Goal: Transaction & Acquisition: Book appointment/travel/reservation

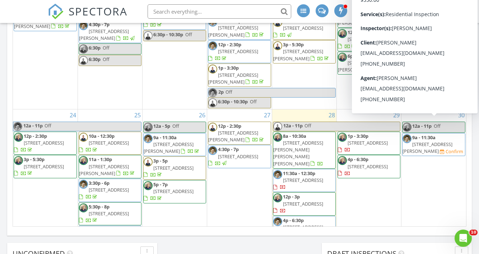
scroll to position [435, 0]
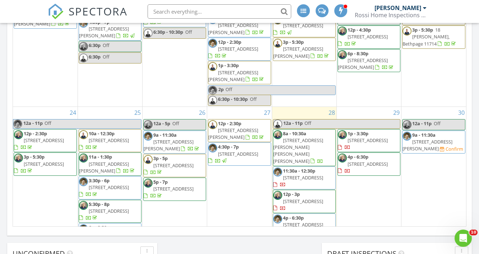
click at [377, 168] on div "29 1p - 3:30p 7 Crocus Dr, Massapequa 11758 4p - 6:30p 33 Timber Trail Ln, Medf…" at bounding box center [369, 184] width 64 height 154
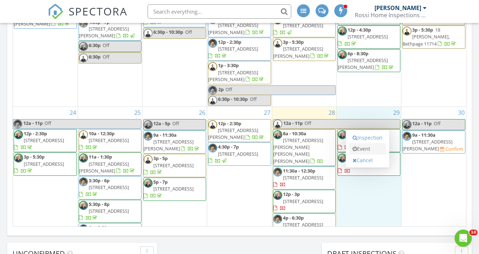
click at [366, 138] on link "Inspection" at bounding box center [367, 137] width 37 height 11
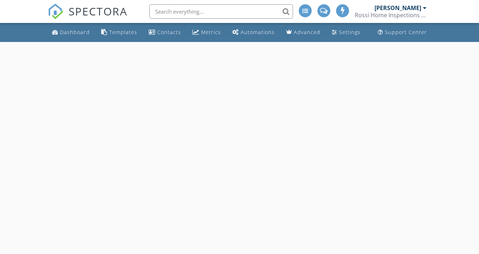
select select "7"
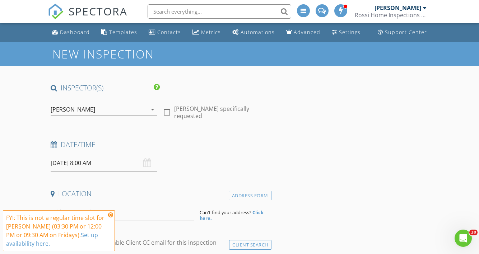
click at [98, 162] on input "08/29/2025 8:00 AM" at bounding box center [104, 163] width 106 height 18
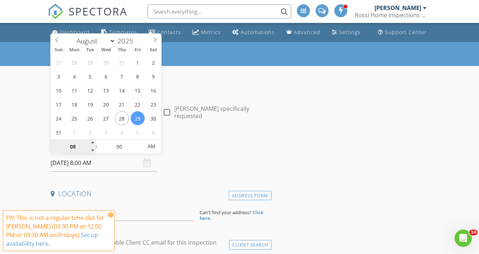
click at [76, 152] on input "08" at bounding box center [73, 147] width 44 height 14
type input "09"
type input "08/29/2025 9:00 AM"
click at [125, 147] on input "00" at bounding box center [119, 147] width 44 height 14
type input "30"
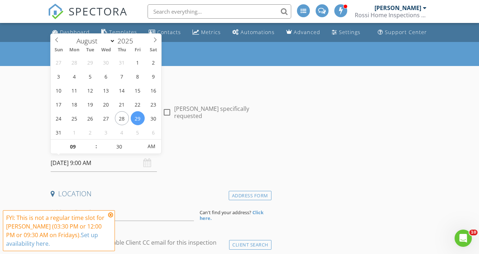
type input "08/29/2025 9:30 AM"
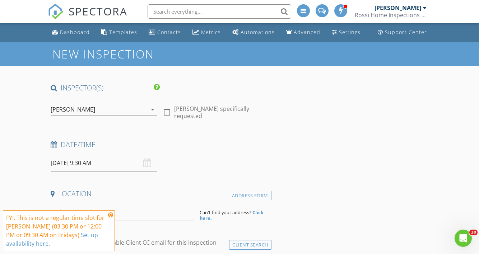
click at [112, 214] on icon at bounding box center [110, 215] width 5 height 6
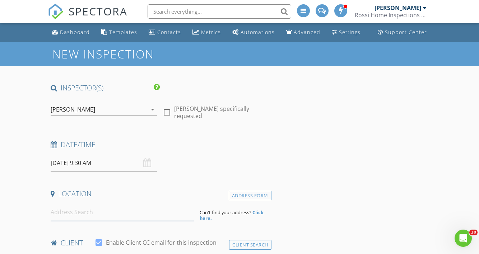
click at [102, 206] on input at bounding box center [122, 212] width 143 height 18
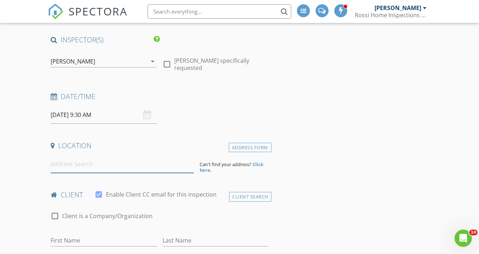
scroll to position [49, 0]
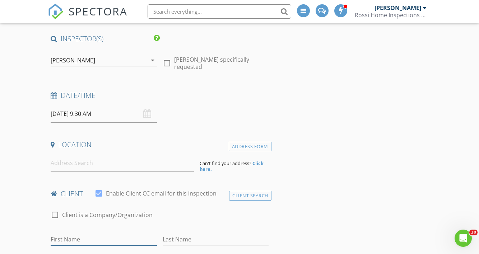
click at [79, 238] on input "First Name" at bounding box center [104, 240] width 106 height 12
paste input "rin Moore Salomone"
click at [51, 239] on input "rin Moore Salomone" at bounding box center [104, 240] width 106 height 12
drag, startPoint x: 63, startPoint y: 240, endPoint x: 110, endPoint y: 242, distance: 46.7
click at [110, 242] on input "Erin Moore Salomone" at bounding box center [104, 240] width 106 height 12
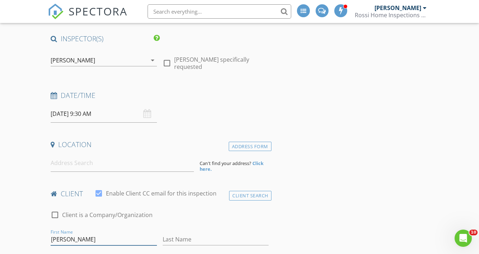
type input "Erin"
click at [181, 239] on input "Last Name" at bounding box center [216, 240] width 106 height 12
paste input "Moore Salomone"
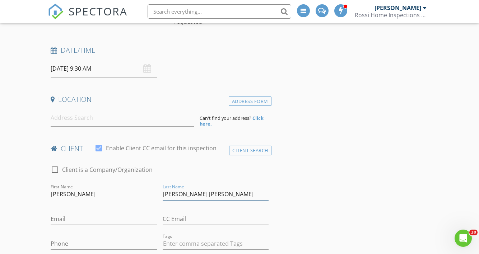
scroll to position [96, 0]
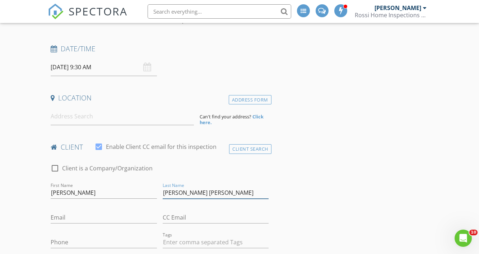
type input "Moore Salomone"
click at [98, 220] on input "Email" at bounding box center [104, 218] width 106 height 12
paste input "erinm1218@gmail.com"
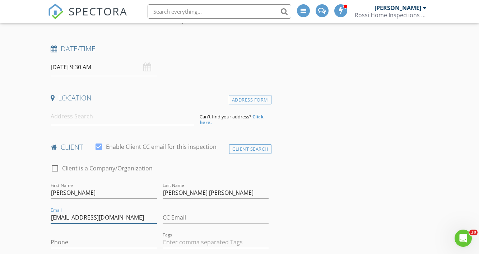
type input "erinm1218@gmail.com"
click at [80, 239] on input "Phone" at bounding box center [104, 242] width 106 height 12
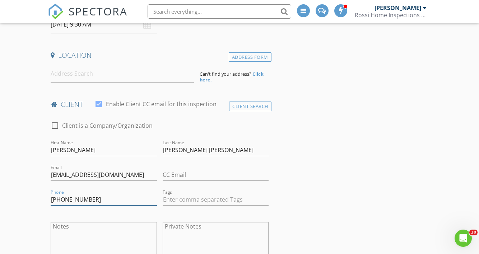
scroll to position [140, 0]
type input "631-871-7809"
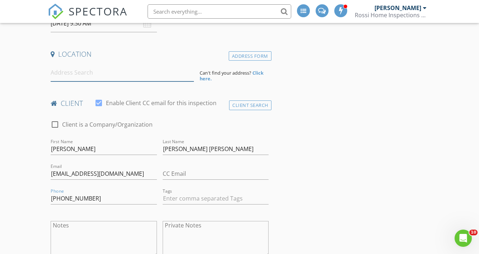
click at [150, 79] on input at bounding box center [122, 73] width 143 height 18
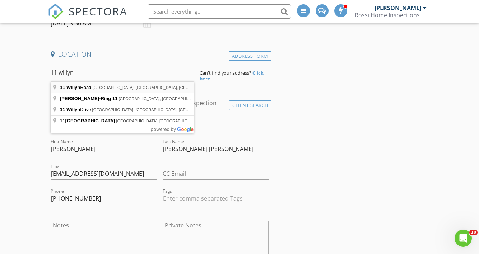
type input "11 Willyn Road, Blue Point, NY, USA"
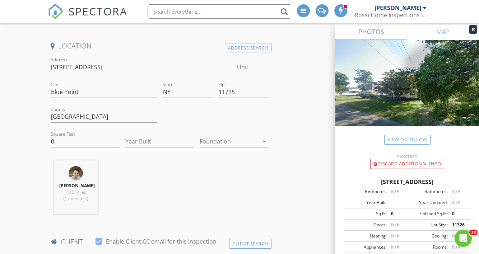
scroll to position [148, 0]
click at [65, 144] on input "0" at bounding box center [85, 141] width 69 height 12
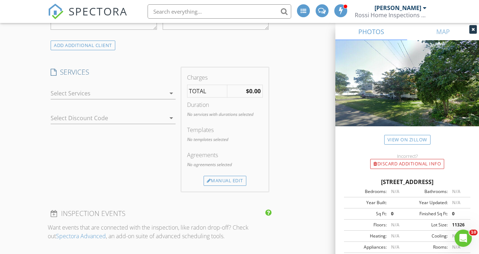
scroll to position [514, 0]
type input "1398"
click at [73, 97] on div at bounding box center [108, 92] width 114 height 11
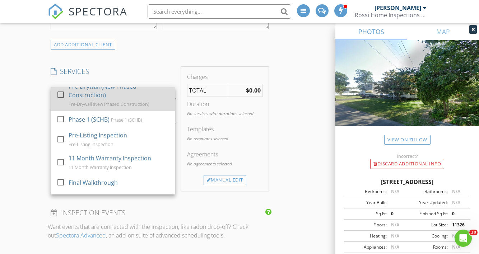
scroll to position [119, 0]
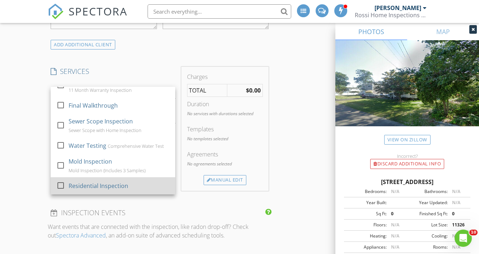
click at [67, 182] on div "check_box_outline_blank" at bounding box center [61, 185] width 11 height 9
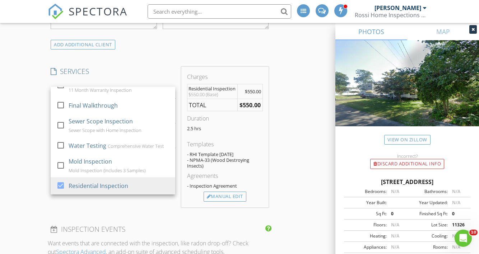
click at [30, 164] on div "New Inspection INSPECTOR(S) check_box Dan Rossi PRIMARY check_box_outline_blank…" at bounding box center [239, 193] width 479 height 1330
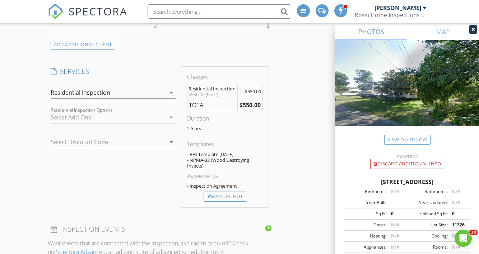
click at [75, 118] on div at bounding box center [108, 117] width 114 height 11
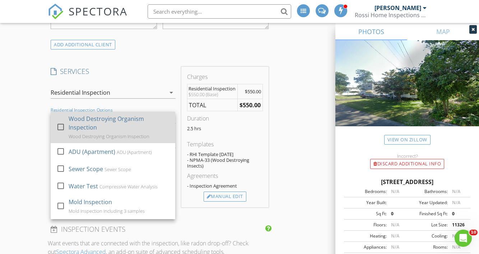
click at [64, 120] on div "check_box_outline_blank" at bounding box center [60, 127] width 9 height 16
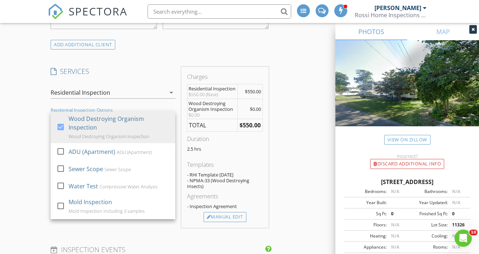
click at [32, 124] on div "New Inspection INSPECTOR(S) check_box Dan Rossi PRIMARY check_box_outline_blank…" at bounding box center [239, 203] width 479 height 1351
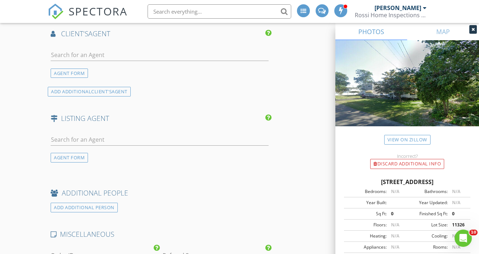
scroll to position [876, 0]
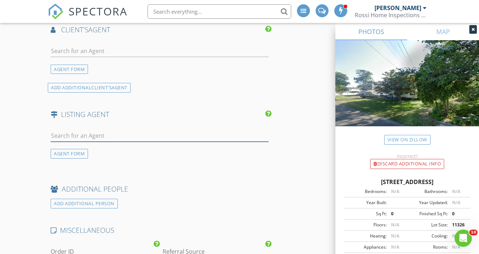
click at [138, 134] on input "text" at bounding box center [160, 136] width 218 height 12
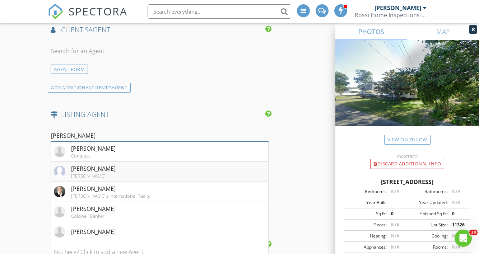
type input "barbara"
click at [116, 177] on div "Douglas Elliman" at bounding box center [93, 176] width 44 height 6
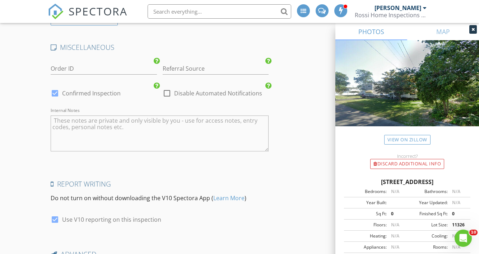
scroll to position [1188, 0]
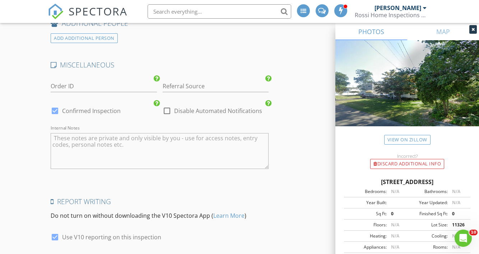
click at [95, 114] on div "check_box Confirmed Inspection" at bounding box center [86, 111] width 70 height 9
click at [92, 109] on label "Confirmed Inspection" at bounding box center [91, 110] width 58 height 7
checkbox input "false"
checkbox input "true"
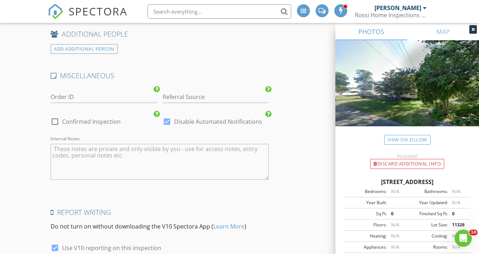
scroll to position [1284, 0]
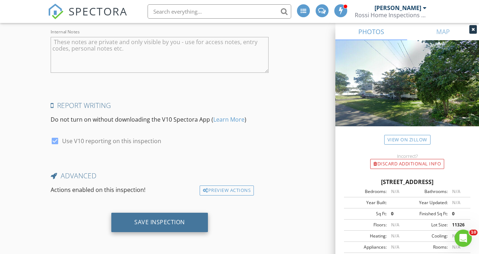
click at [153, 222] on div "Save Inspection" at bounding box center [159, 222] width 51 height 7
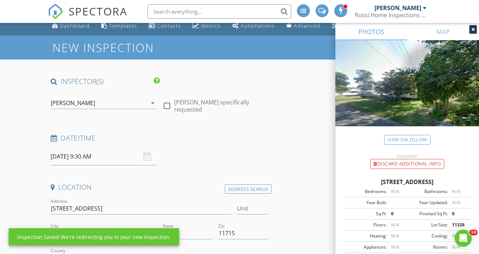
scroll to position [0, 0]
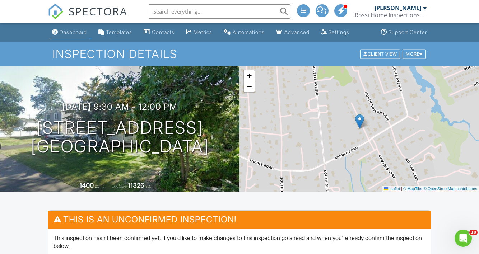
click at [71, 33] on div "Dashboard" at bounding box center [73, 32] width 27 height 6
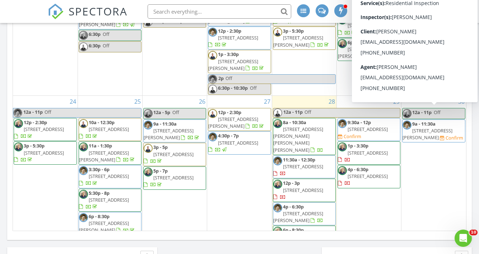
scroll to position [447, 0]
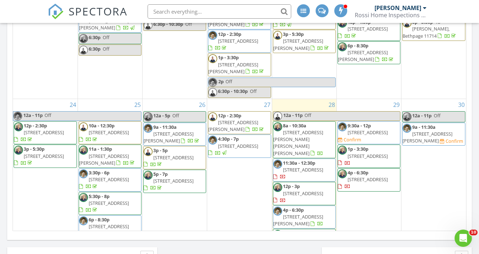
click at [375, 124] on span "9:30a - 12p 11 Willyn Rd, Blue Point 11715 Confirm" at bounding box center [369, 132] width 62 height 21
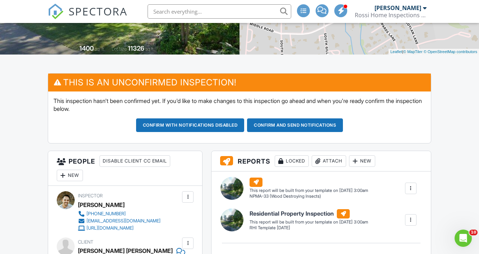
click at [77, 171] on div "New" at bounding box center [70, 175] width 26 height 11
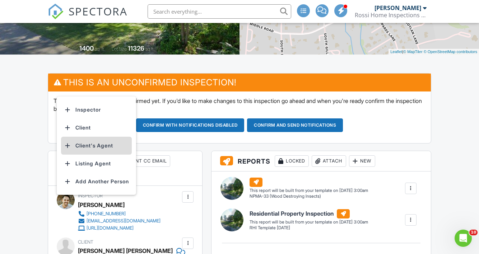
click at [106, 142] on li "Client's Agent" at bounding box center [96, 146] width 71 height 18
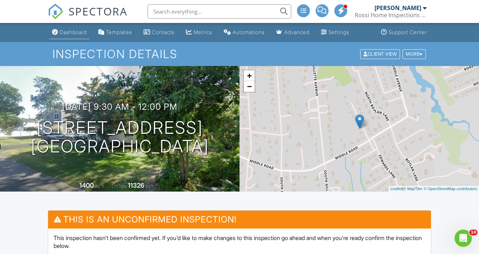
click at [75, 33] on div "Dashboard" at bounding box center [73, 32] width 27 height 6
